Goal: Task Accomplishment & Management: Use online tool/utility

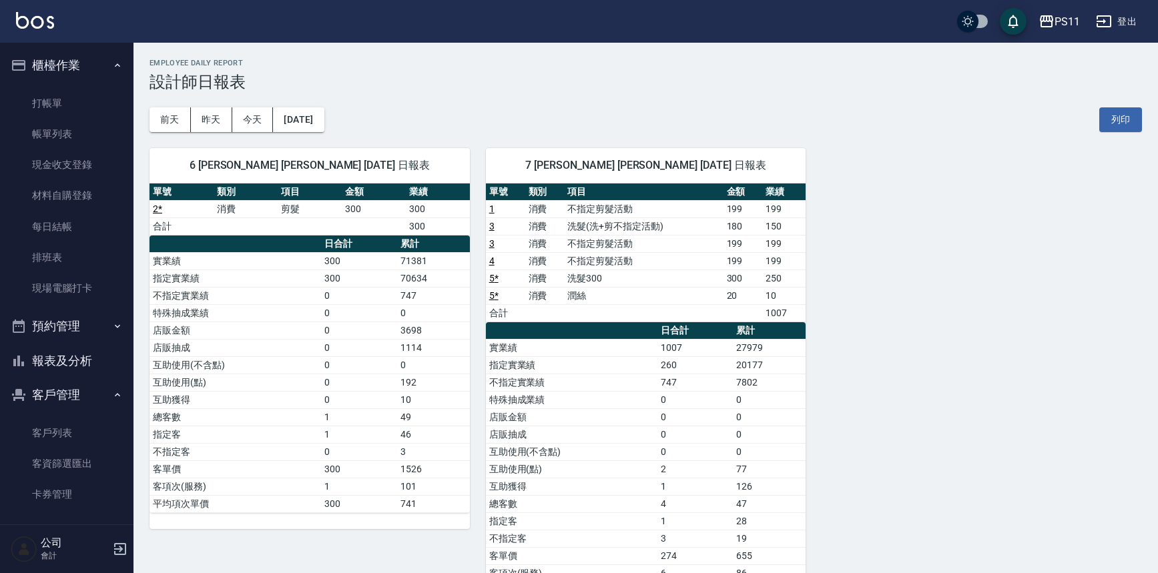
scroll to position [56, 0]
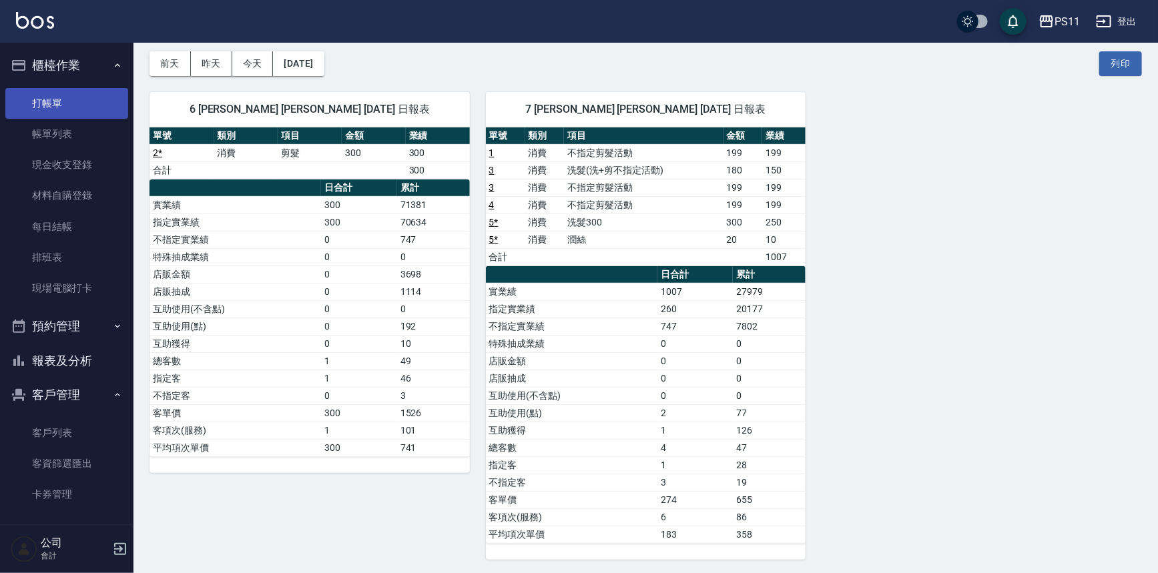
click at [70, 93] on link "打帳單" at bounding box center [66, 103] width 123 height 31
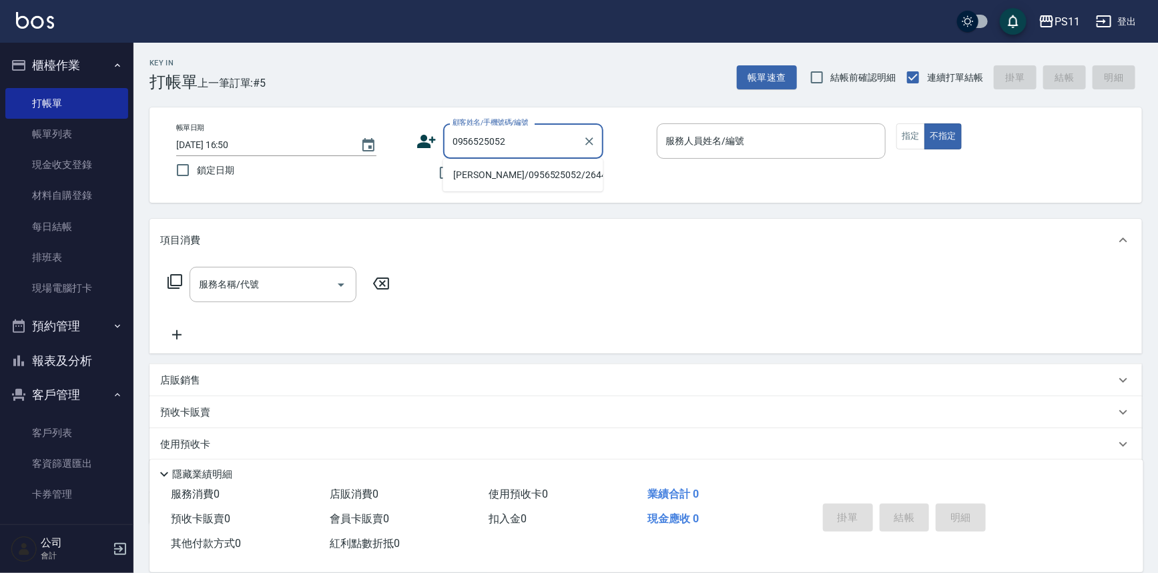
click at [590, 171] on li "[PERSON_NAME]/0956525052/2644" at bounding box center [523, 175] width 160 height 22
type input "[PERSON_NAME]/0956525052/2644"
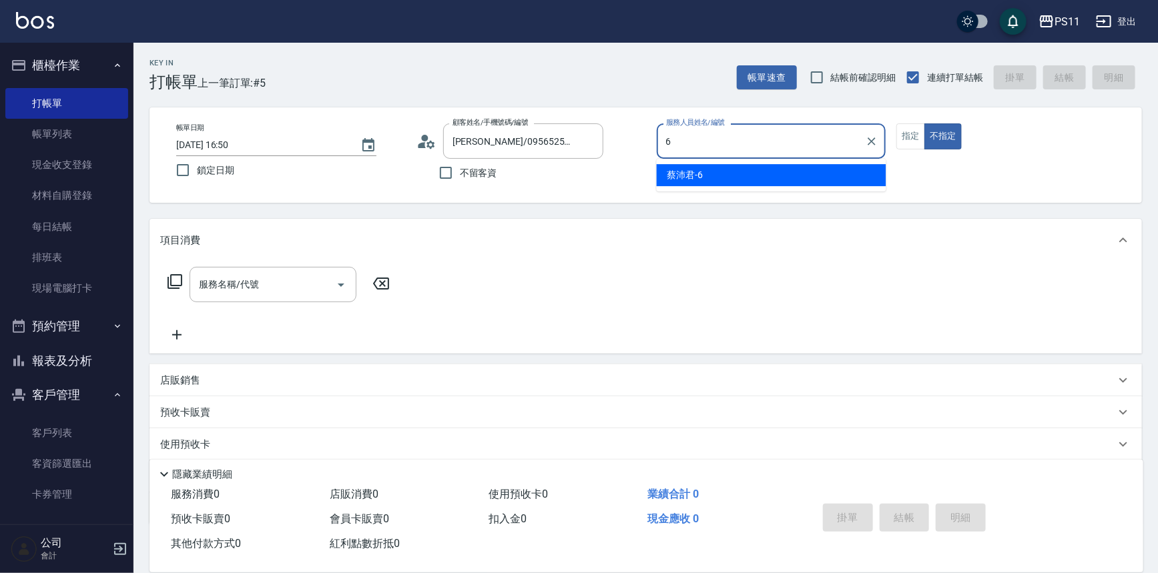
type input "[PERSON_NAME]6"
type button "false"
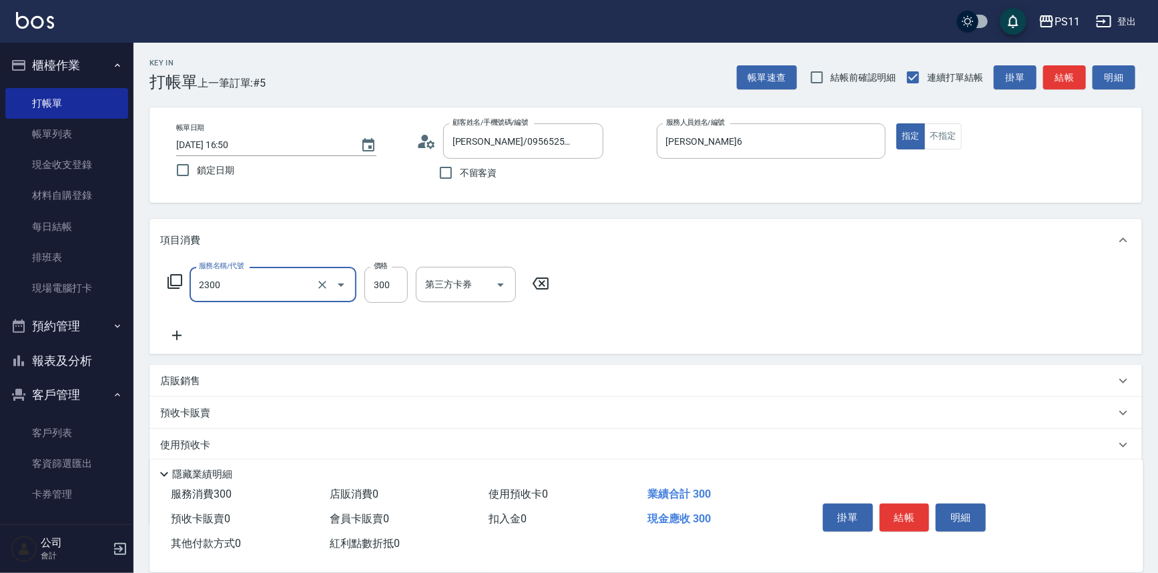
type input "剪髮(2300)"
